Goal: Information Seeking & Learning: Learn about a topic

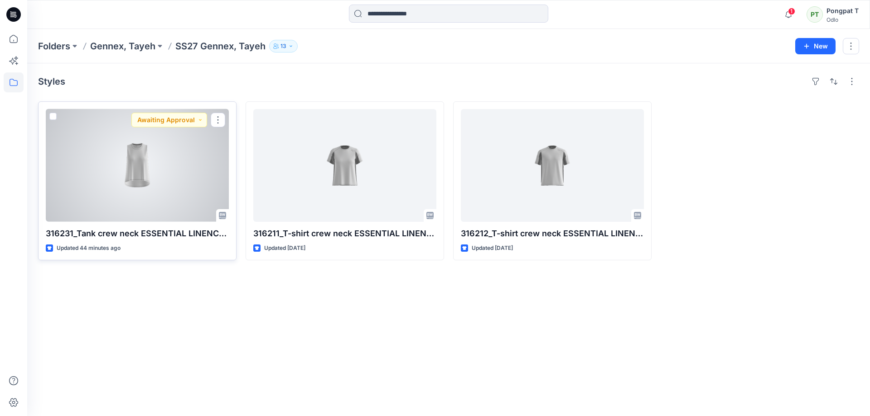
click at [160, 178] on div at bounding box center [137, 165] width 183 height 113
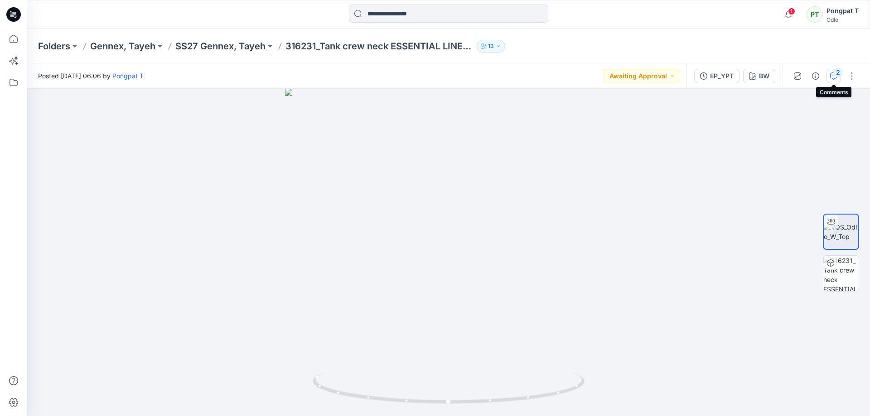
click at [834, 77] on icon "button" at bounding box center [833, 75] width 7 height 7
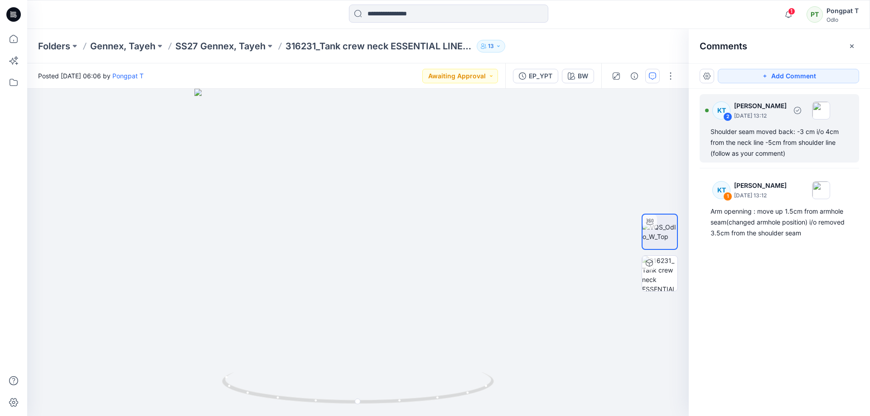
click at [752, 143] on div "Shoulder seam moved back: -3 cm i/o 4cm from the neck line -5cm from shoulder l…" at bounding box center [779, 142] width 138 height 33
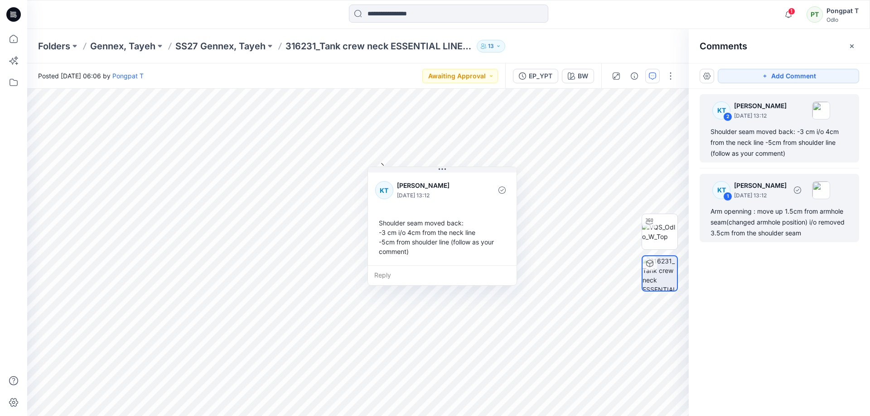
click at [776, 226] on div "Arm openning : move up 1.5cm from armhole seam(changed armhole position) i/o re…" at bounding box center [779, 222] width 138 height 33
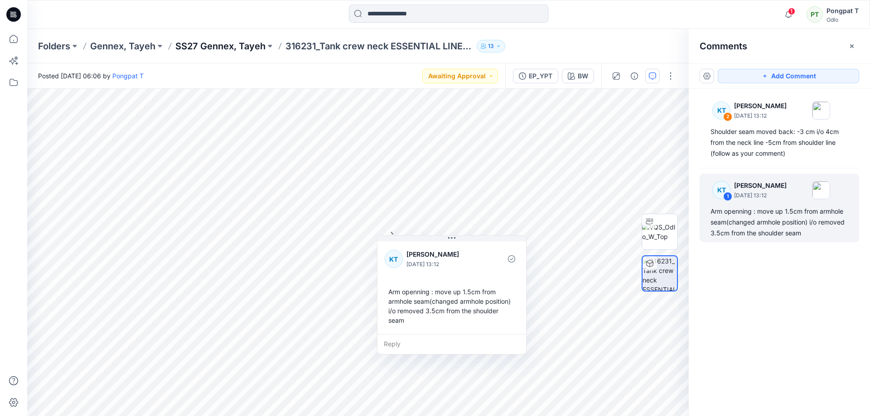
click at [216, 43] on p "SS27 Gennex, Tayeh" at bounding box center [220, 46] width 90 height 13
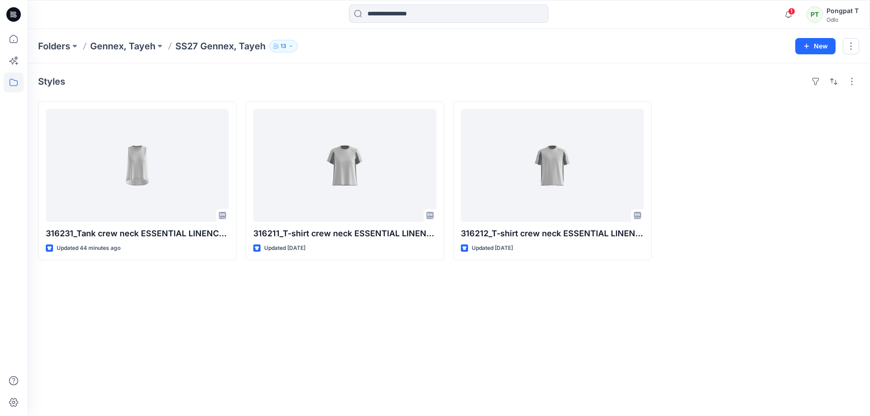
click at [425, 293] on div "Styles 316231_Tank crew neck ESSENTIAL LINENCOOL_EP_YPT Updated 44 minutes ago …" at bounding box center [448, 239] width 842 height 353
